Goal: Find specific fact: Find specific fact

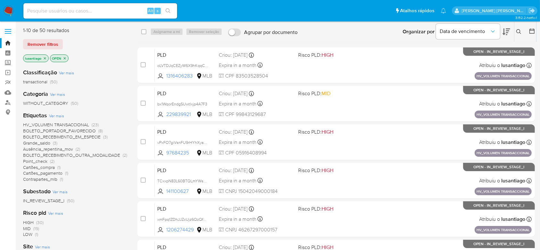
click at [115, 12] on input at bounding box center [100, 11] width 154 height 8
click at [107, 65] on div "Classificação Ver mais transactional (50) Categoria Ver mais WITHOUT_CATEGORY (…" at bounding box center [75, 172] width 104 height 218
click at [93, 10] on input at bounding box center [100, 11] width 154 height 8
paste input "294057813"
type input "294057813"
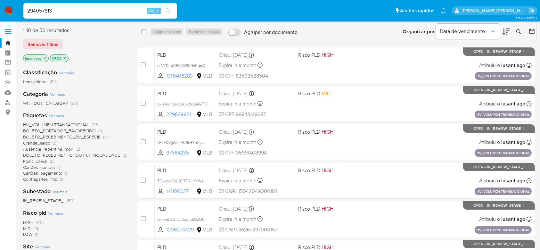
click at [165, 14] on button "search-icon" at bounding box center [167, 10] width 13 height 9
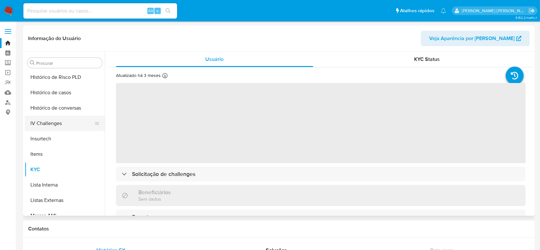
scroll to position [185, 0]
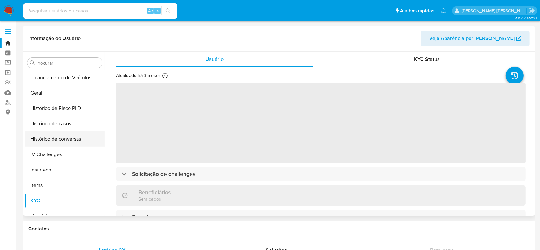
click at [47, 134] on button "Histórico de conversas" at bounding box center [62, 138] width 75 height 15
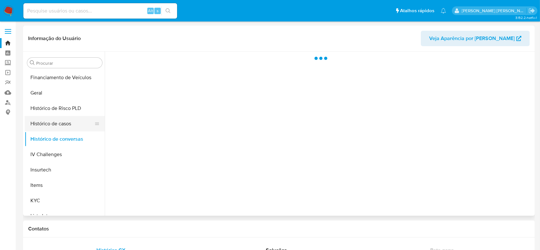
click at [47, 128] on button "Histórico de casos" at bounding box center [62, 123] width 75 height 15
select select "10"
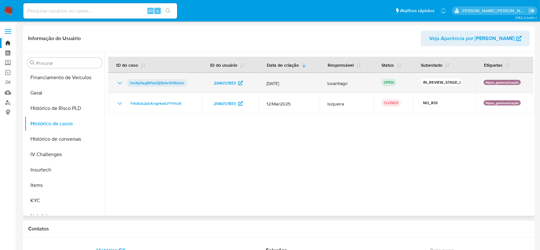
click at [162, 82] on span "hmXp5egBPdzl5jSb9cVHBxhm" at bounding box center [157, 83] width 54 height 8
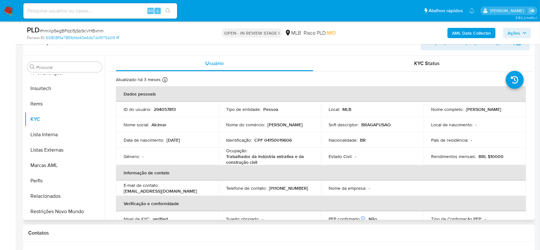
scroll to position [128, 0]
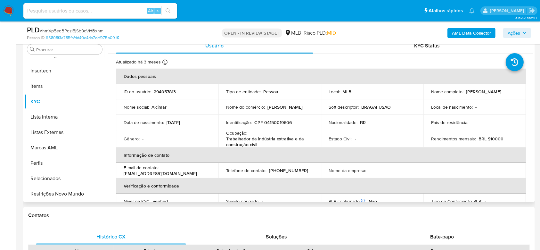
select select "10"
click at [265, 122] on p "CPF 04150019606" at bounding box center [272, 122] width 37 height 6
copy p "04150019606"
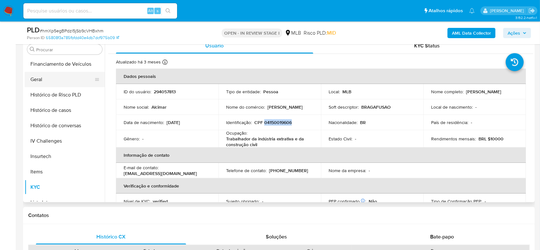
click at [49, 83] on button "Geral" at bounding box center [62, 79] width 75 height 15
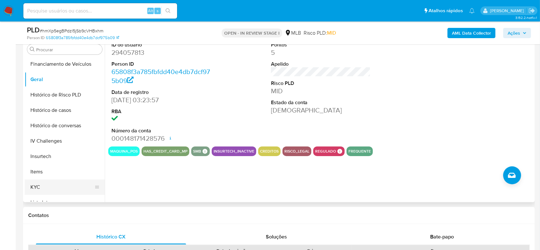
click at [68, 182] on button "KYC" at bounding box center [62, 186] width 75 height 15
